Goal: Task Accomplishment & Management: Use online tool/utility

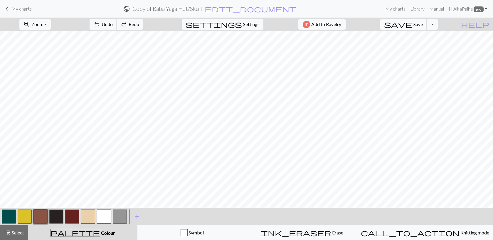
click at [423, 26] on span "Save" at bounding box center [417, 24] width 9 height 6
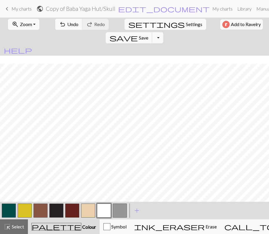
scroll to position [8, 0]
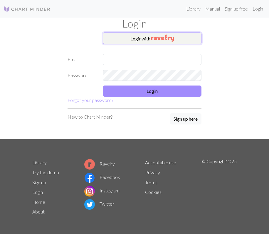
click at [163, 37] on img "button" at bounding box center [162, 38] width 23 height 7
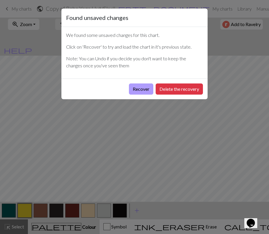
click at [144, 90] on button "Recover" at bounding box center [141, 89] width 24 height 11
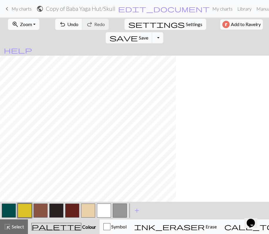
scroll to position [61, 0]
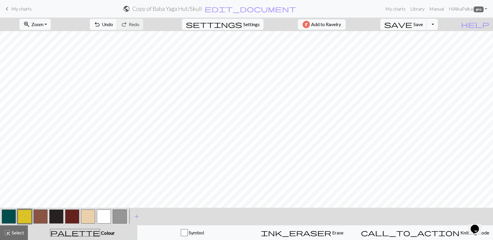
click at [268, 6] on form "public Copy of [PERSON_NAME] / Skull edit_document Edit settings" at bounding box center [209, 8] width 347 height 11
